Goal: Task Accomplishment & Management: Manage account settings

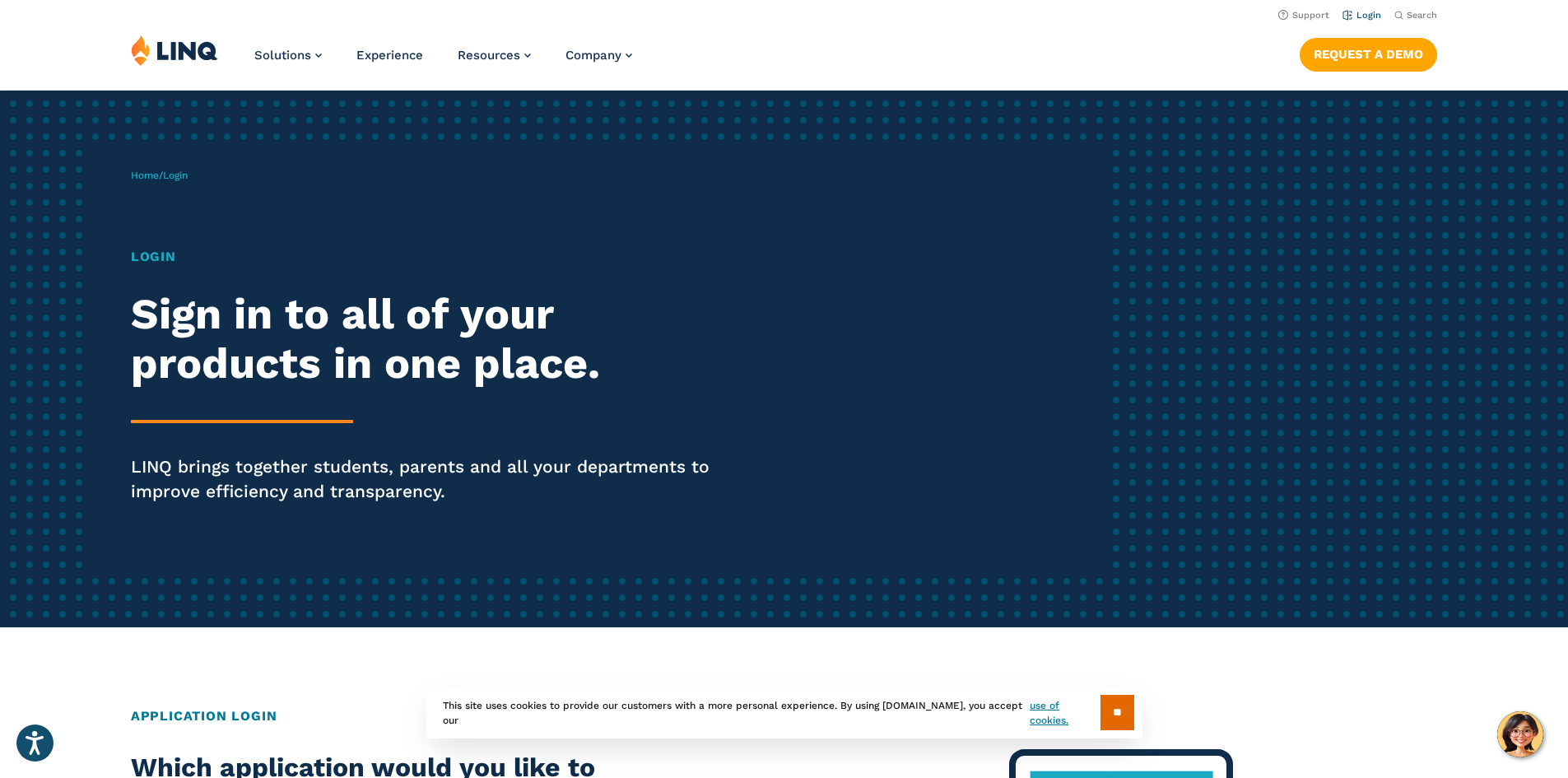
click at [1364, 14] on link "Login" at bounding box center [1361, 14] width 38 height 11
click at [1106, 714] on input "**" at bounding box center [1117, 712] width 34 height 36
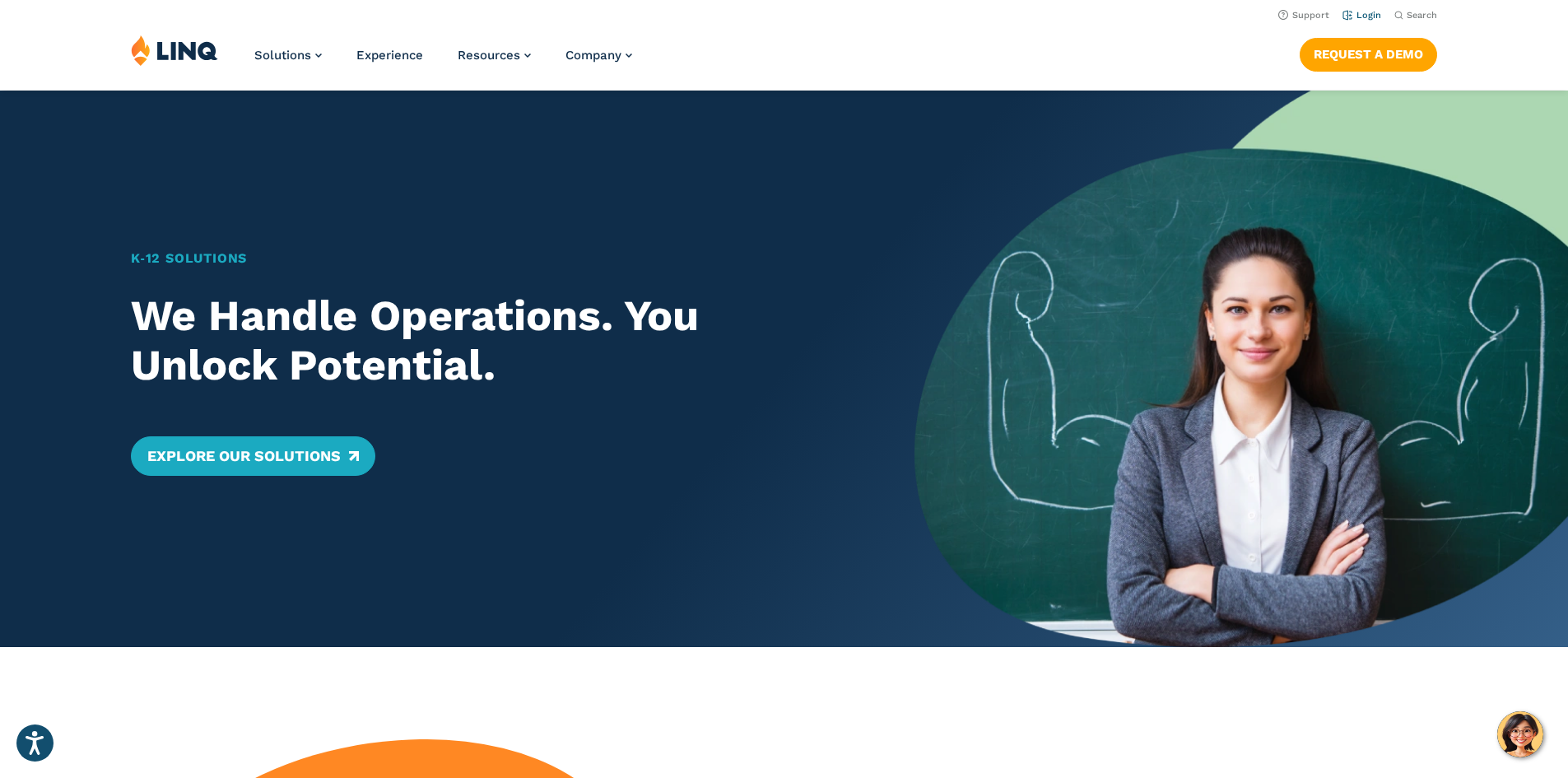
click at [1359, 20] on link "Login" at bounding box center [1361, 14] width 38 height 11
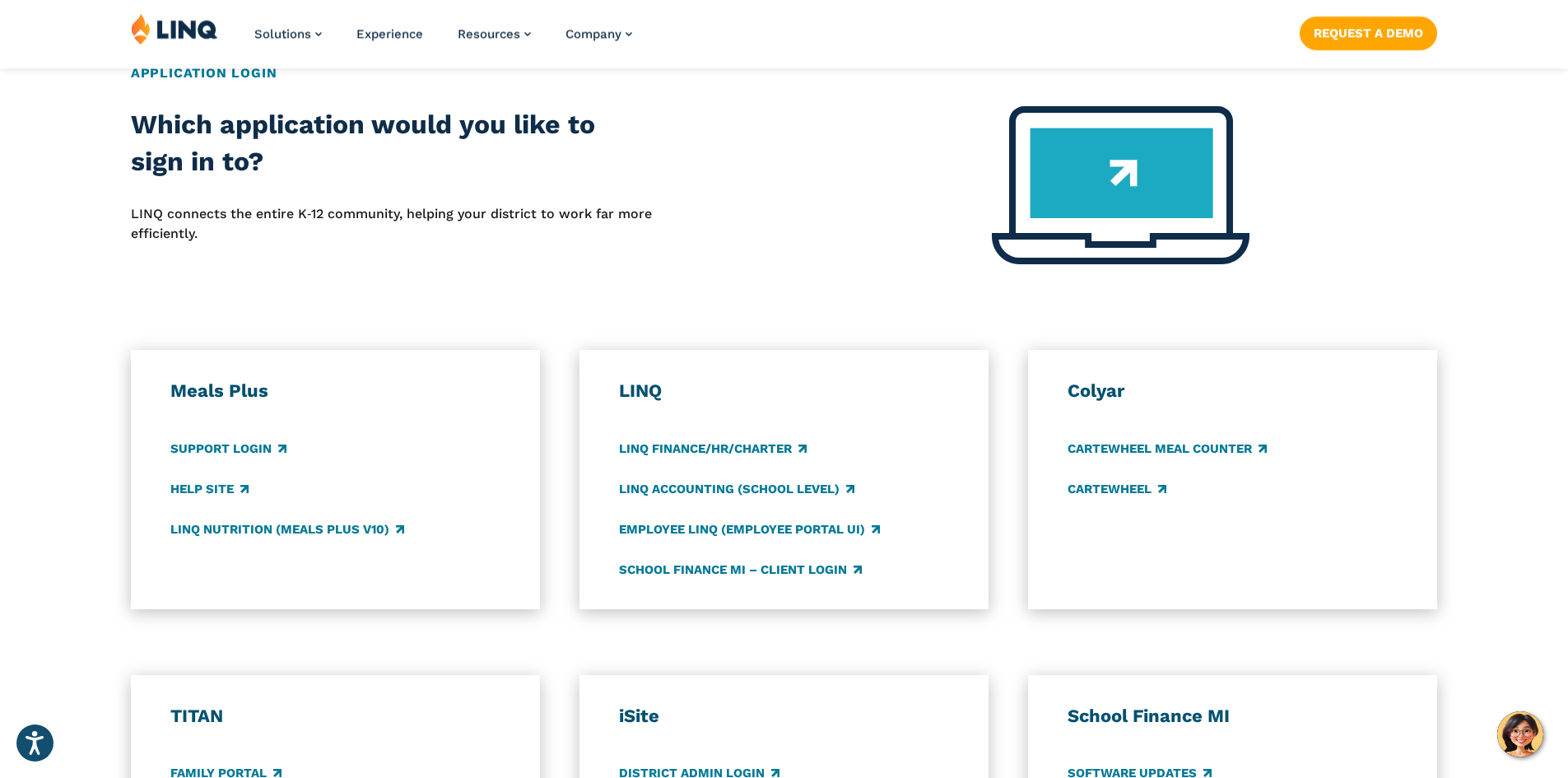
scroll to position [658, 0]
